Goal: Navigation & Orientation: Find specific page/section

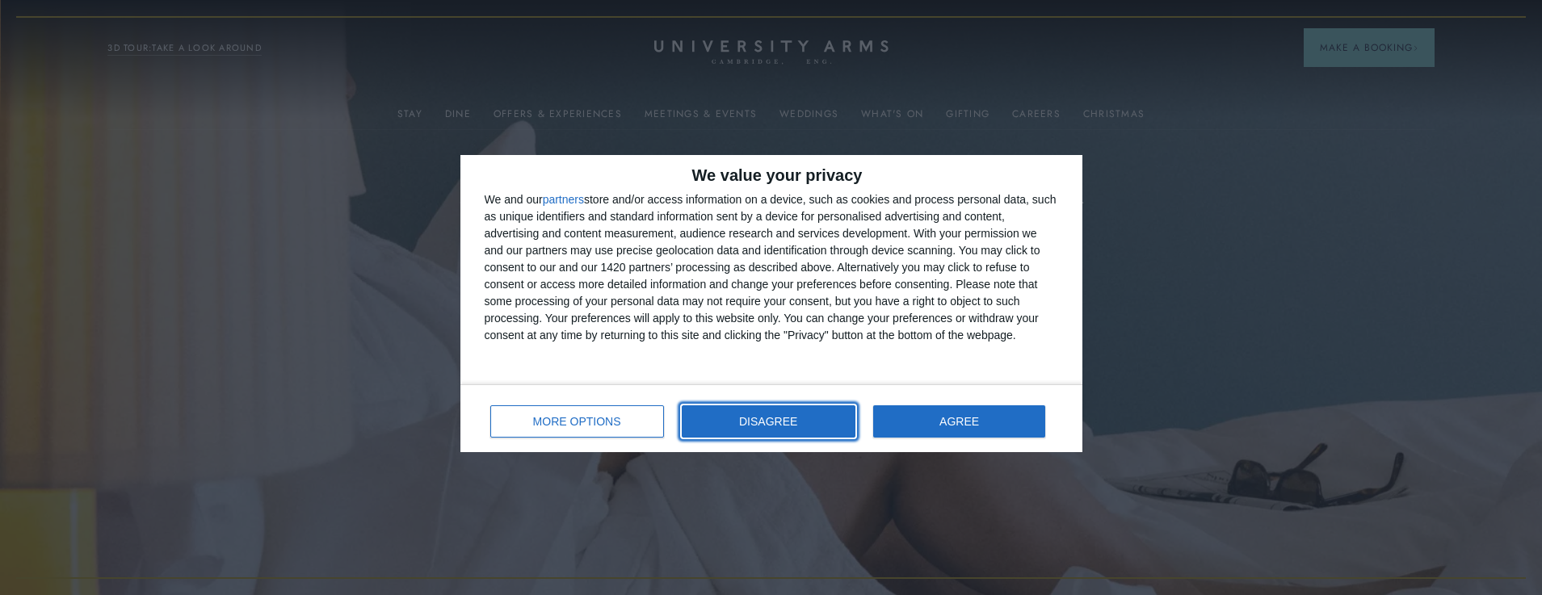
click at [774, 426] on span "DISAGREE" at bounding box center [768, 421] width 58 height 11
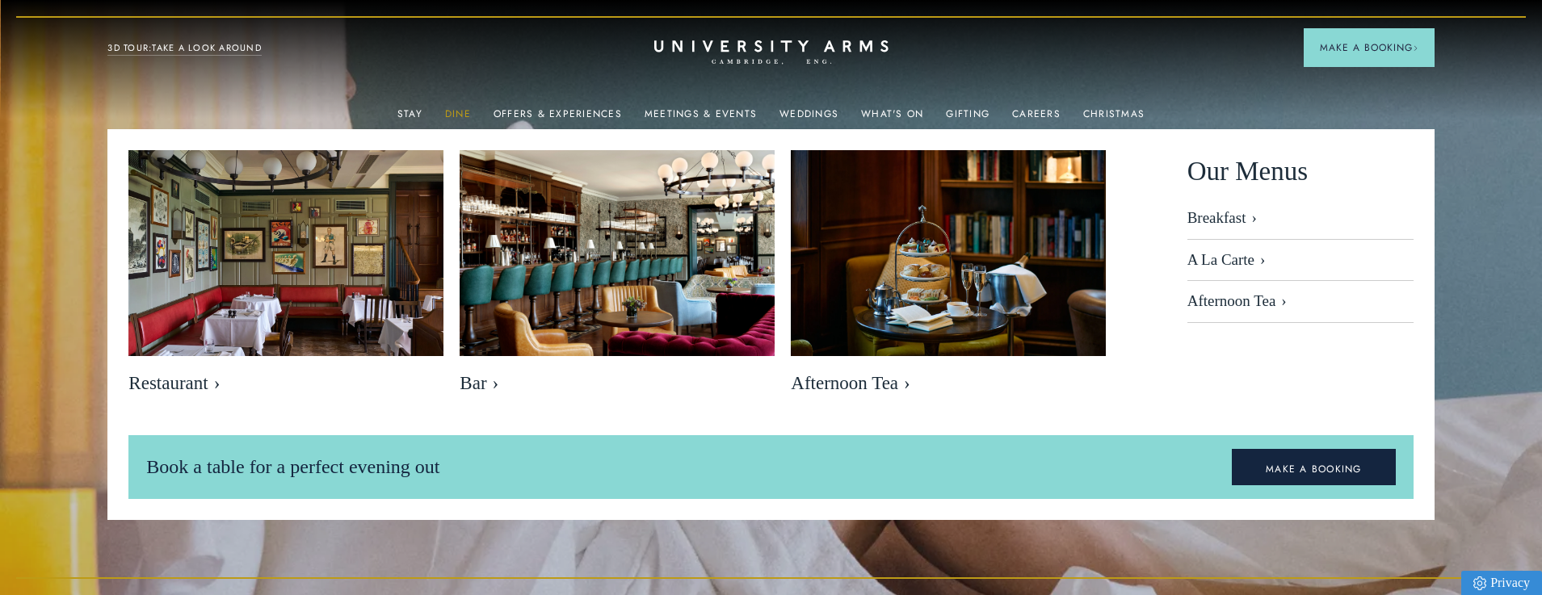
click at [471, 114] on link "Dine" at bounding box center [458, 118] width 26 height 21
click at [466, 113] on link "Dine" at bounding box center [458, 118] width 26 height 21
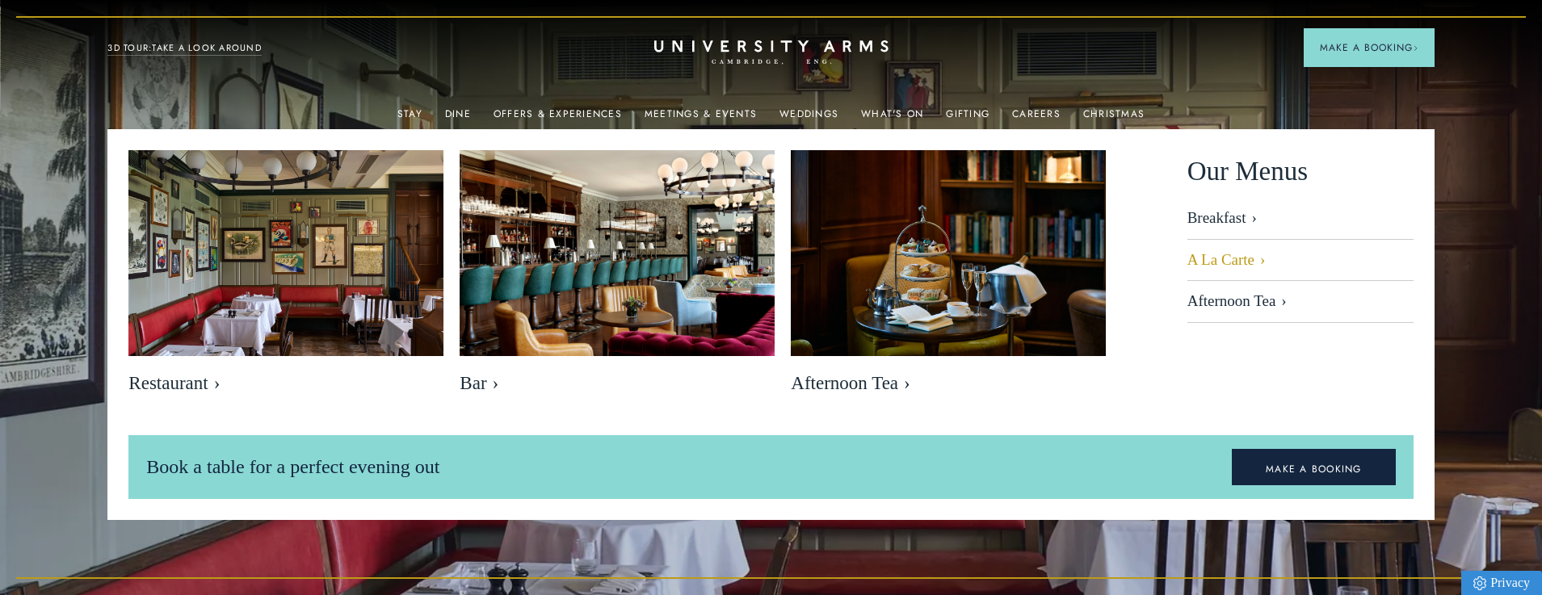
click at [1216, 264] on link "A La Carte" at bounding box center [1300, 261] width 226 height 42
